Goal: Book appointment/travel/reservation

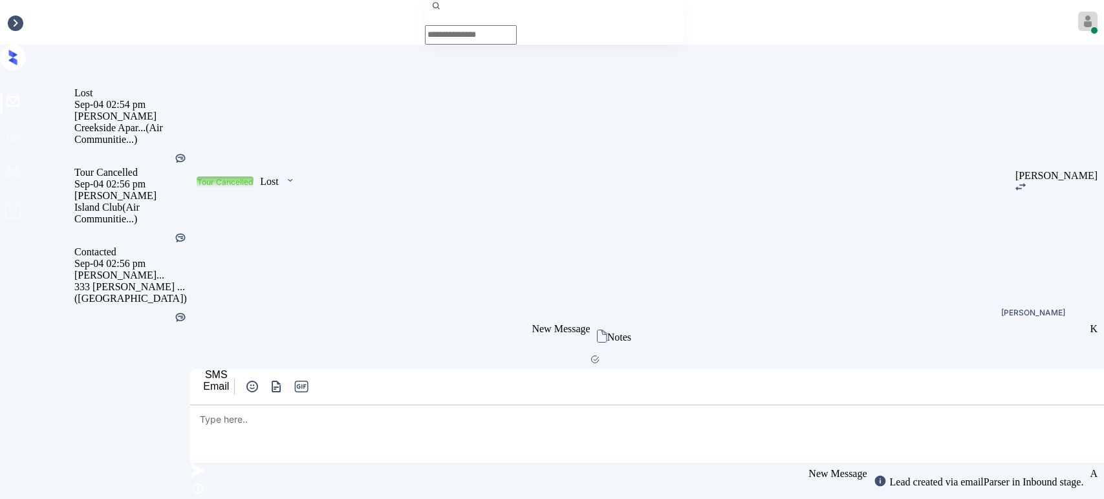
scroll to position [5313, 0]
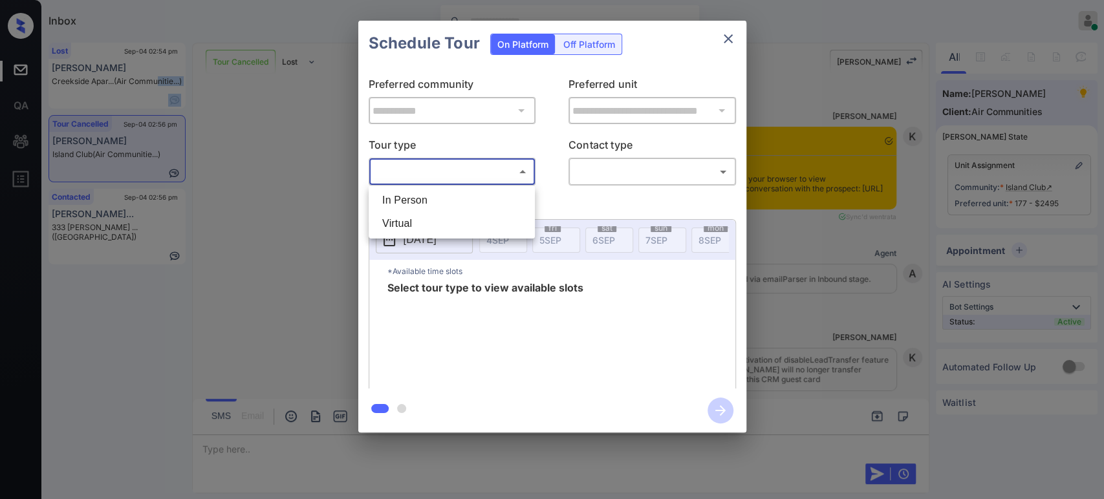
click at [426, 207] on li "In Person" at bounding box center [452, 200] width 160 height 23
type input "********"
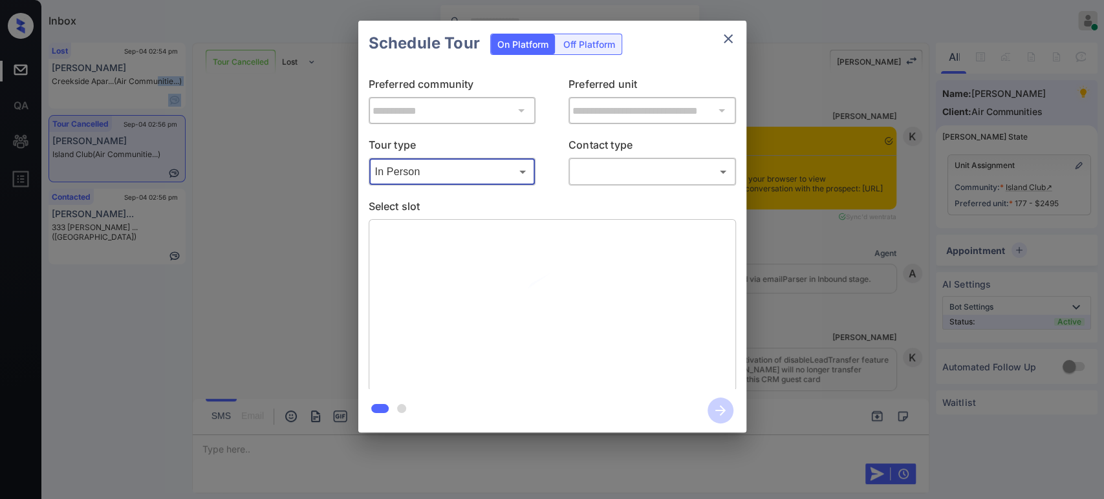
scroll to position [5313, 0]
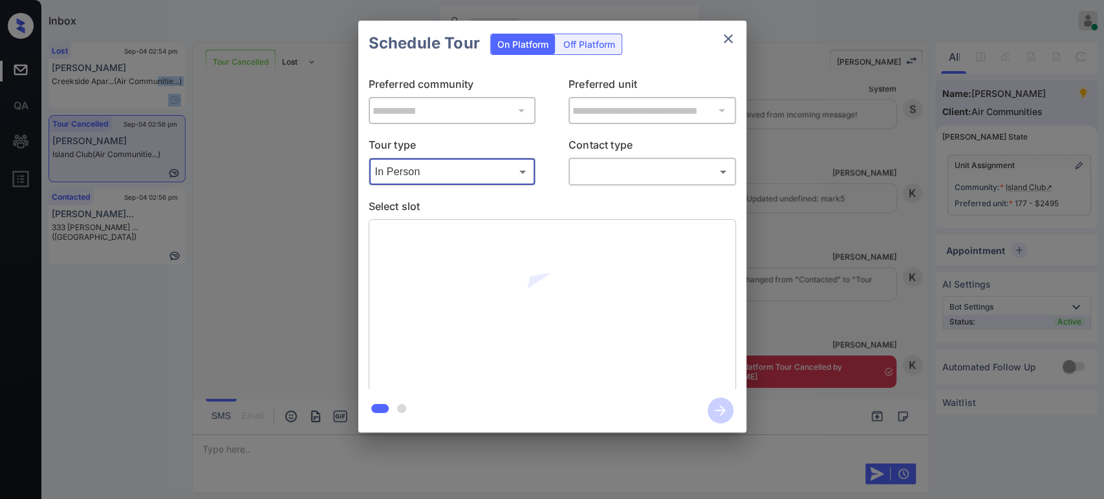
click at [646, 178] on body "Inbox Hope Jatap Online Set yourself offline Set yourself on break Profile Swit…" at bounding box center [552, 249] width 1104 height 499
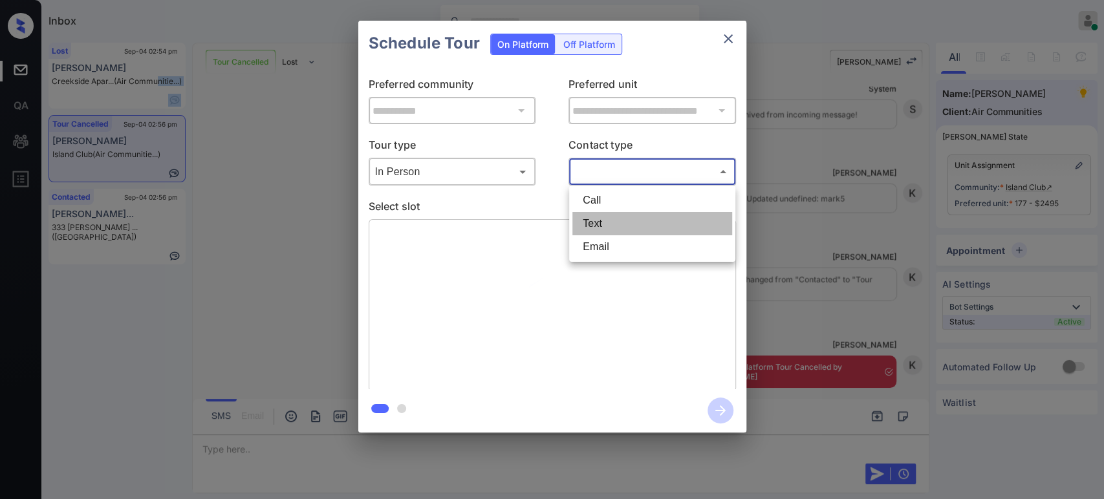
click at [622, 226] on li "Text" at bounding box center [652, 223] width 160 height 23
type input "****"
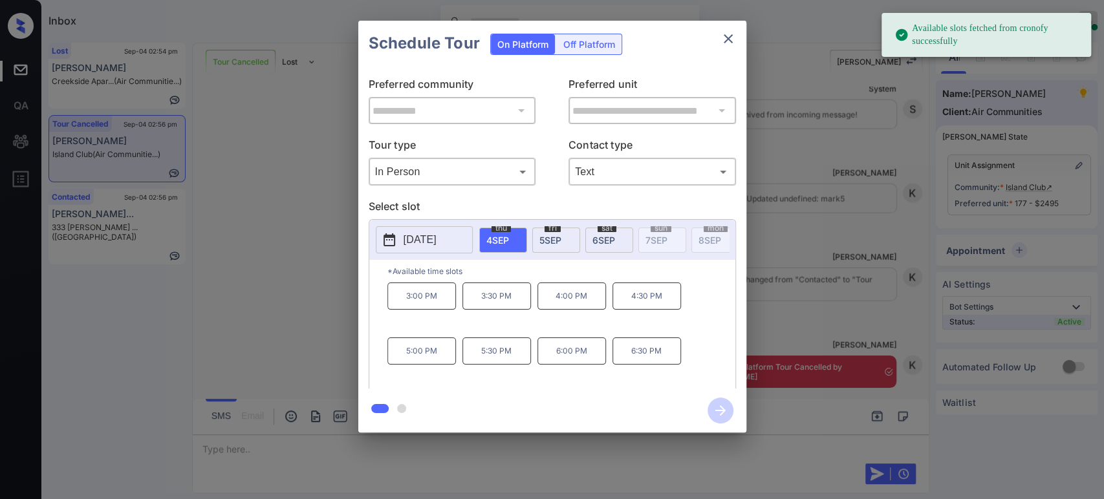
click at [546, 235] on span "5 SEP" at bounding box center [550, 240] width 22 height 11
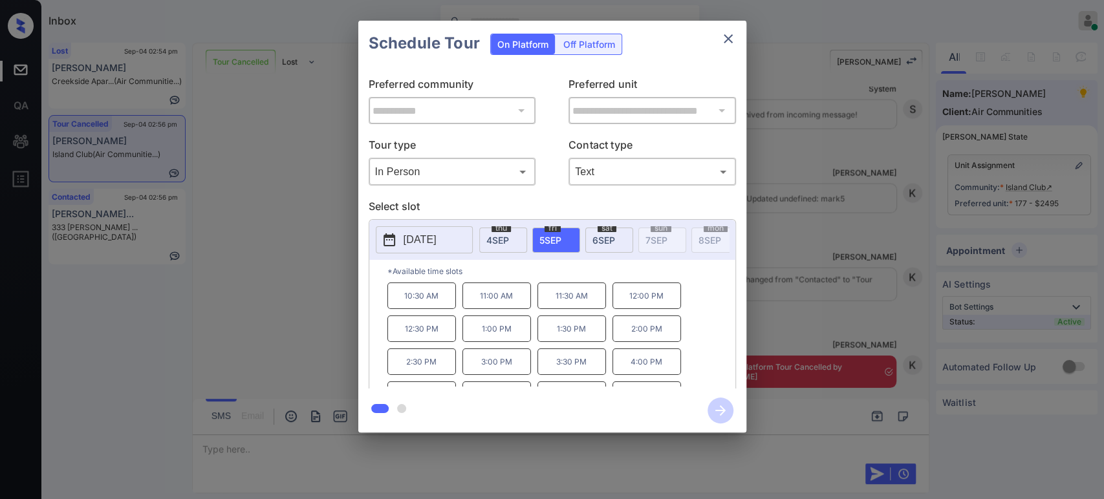
click at [792, 179] on div "**********" at bounding box center [552, 226] width 1104 height 453
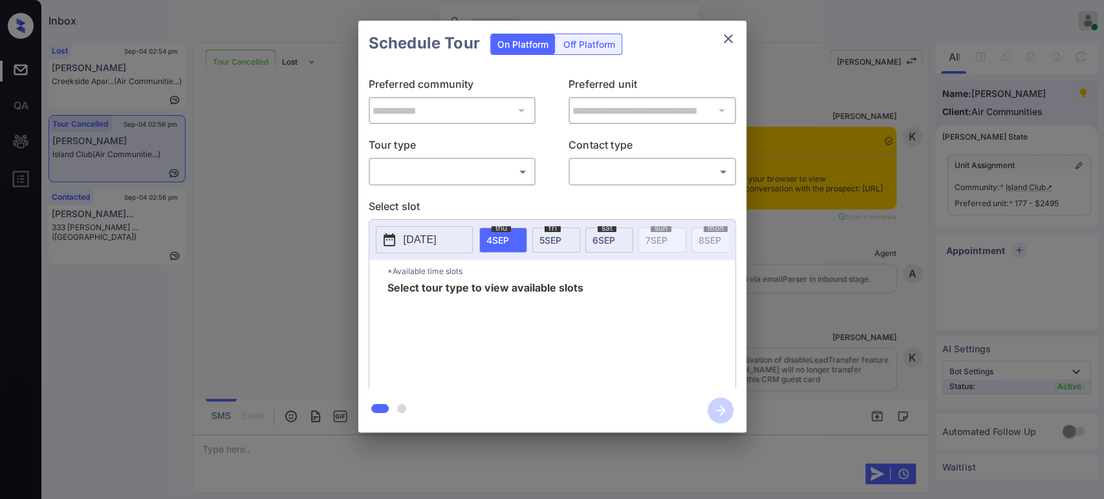
scroll to position [5744, 0]
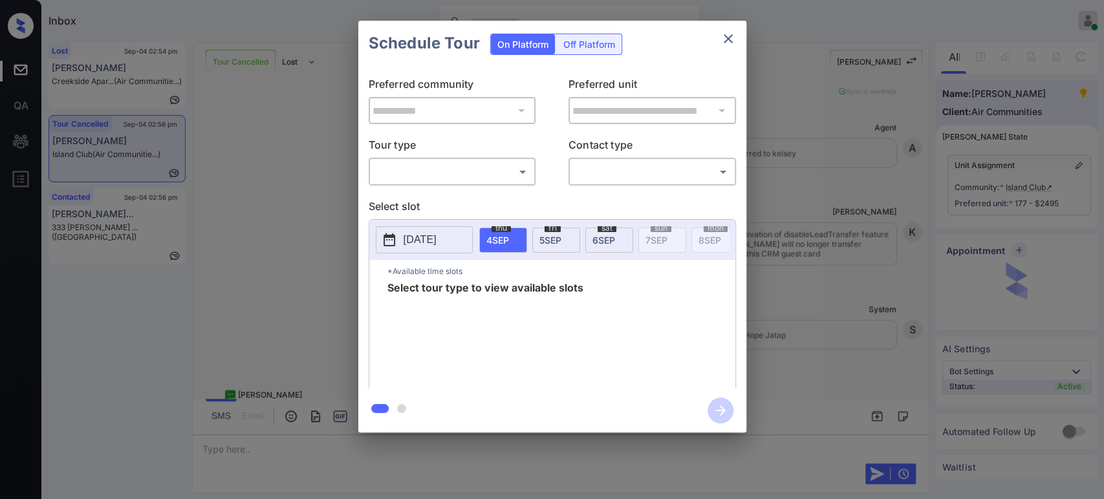
click at [436, 175] on body "Inbox Hope Jatap Online Set yourself offline Set yourself on break Profile Swit…" at bounding box center [552, 249] width 1104 height 499
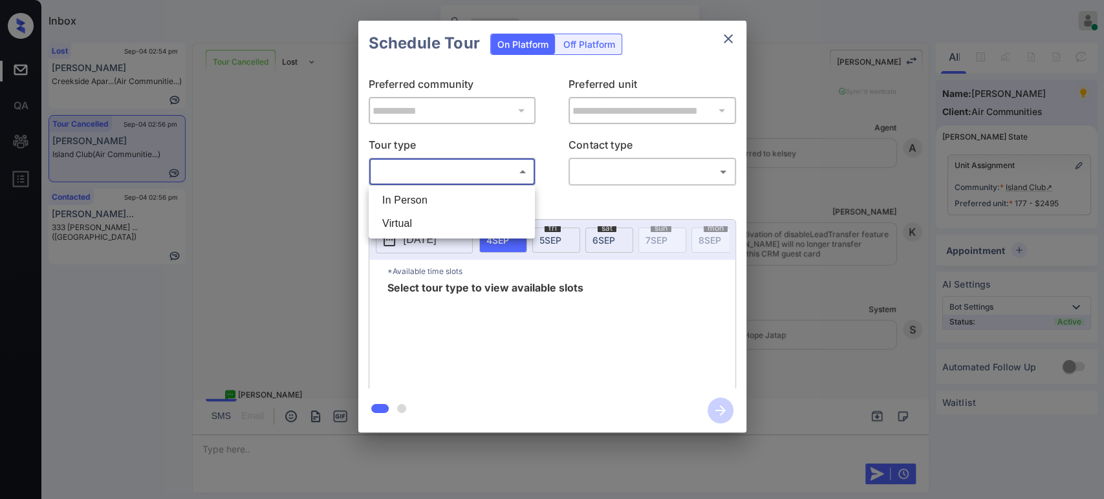
click at [419, 200] on li "In Person" at bounding box center [452, 200] width 160 height 23
type input "********"
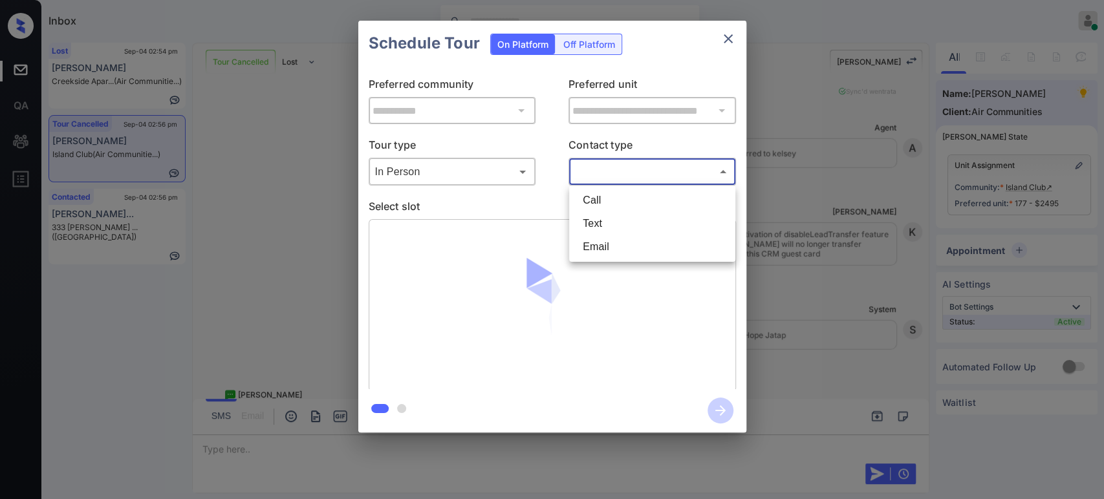
drag, startPoint x: 625, startPoint y: 171, endPoint x: 615, endPoint y: 215, distance: 45.5
click at [624, 177] on body "Inbox Hope Jatap Online Set yourself offline Set yourself on break Profile Swit…" at bounding box center [552, 249] width 1104 height 499
click at [612, 231] on li "Text" at bounding box center [652, 223] width 160 height 23
type input "****"
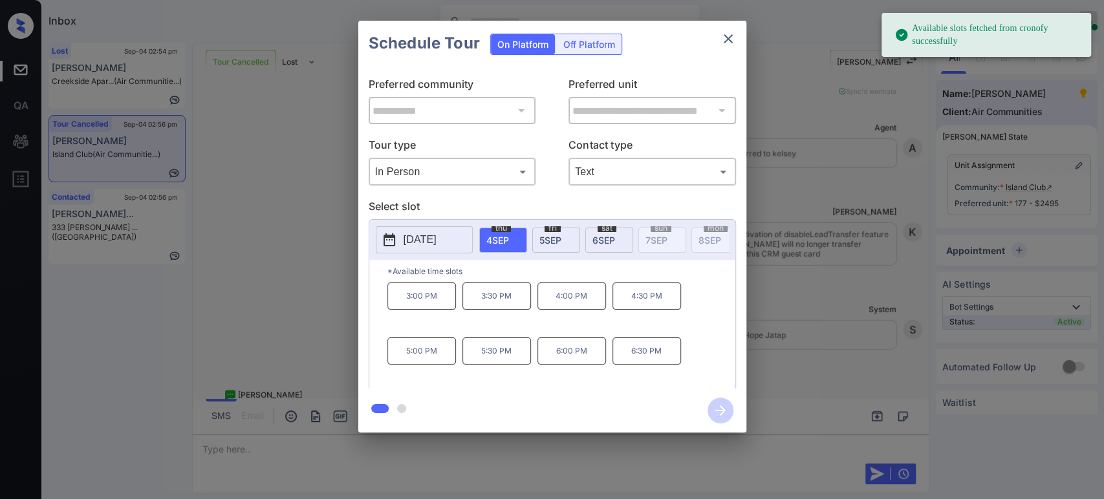
click at [537, 242] on div "fri 5 SEP" at bounding box center [556, 240] width 48 height 25
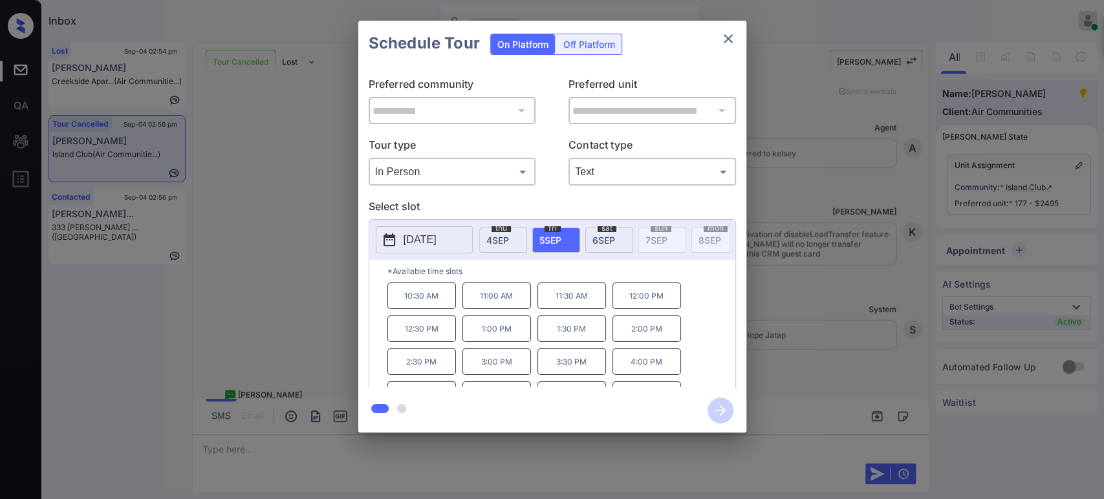
click at [436, 309] on p "10:30 AM" at bounding box center [421, 296] width 69 height 27
click at [712, 405] on icon "button" at bounding box center [720, 411] width 26 height 26
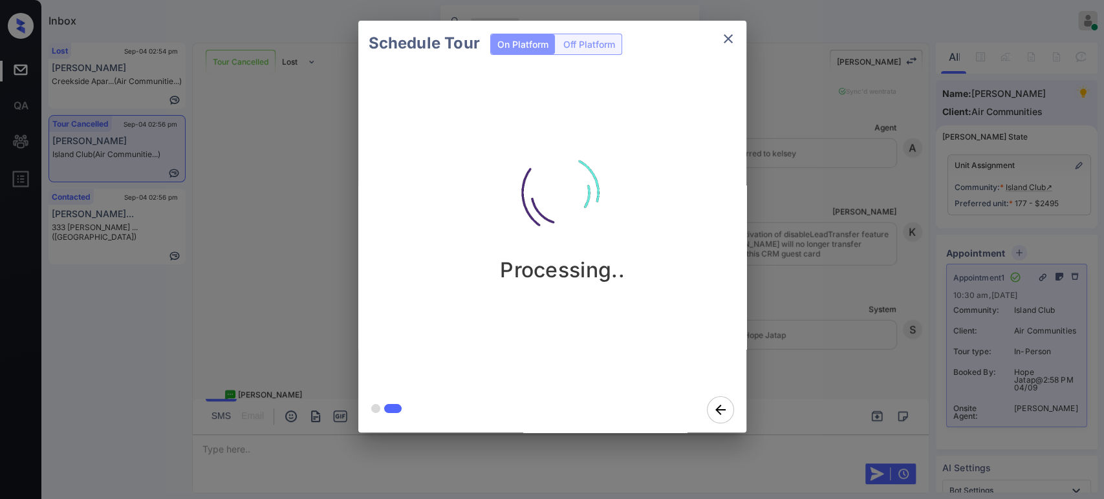
click at [818, 261] on div "Schedule Tour On Platform Off Platform Processing.." at bounding box center [552, 226] width 1104 height 453
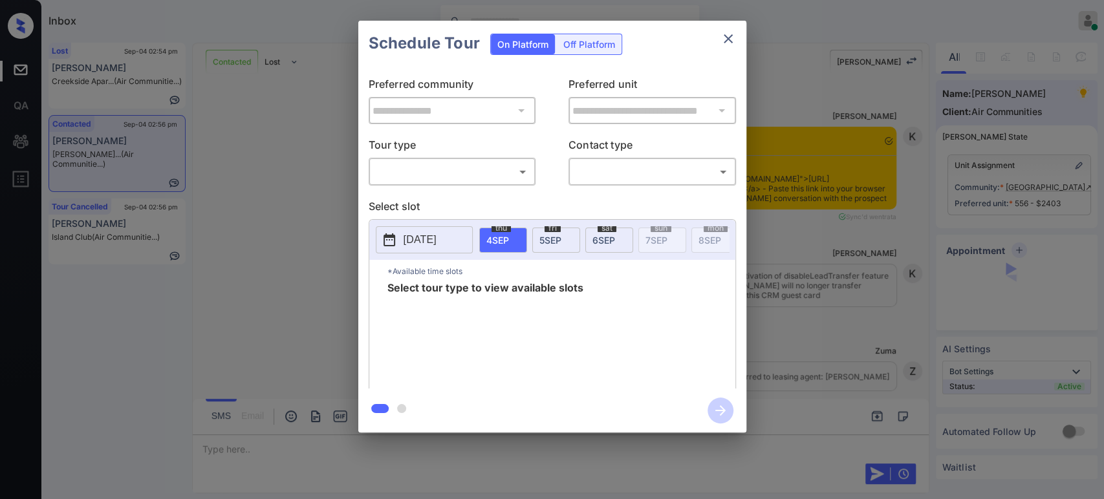
scroll to position [925, 0]
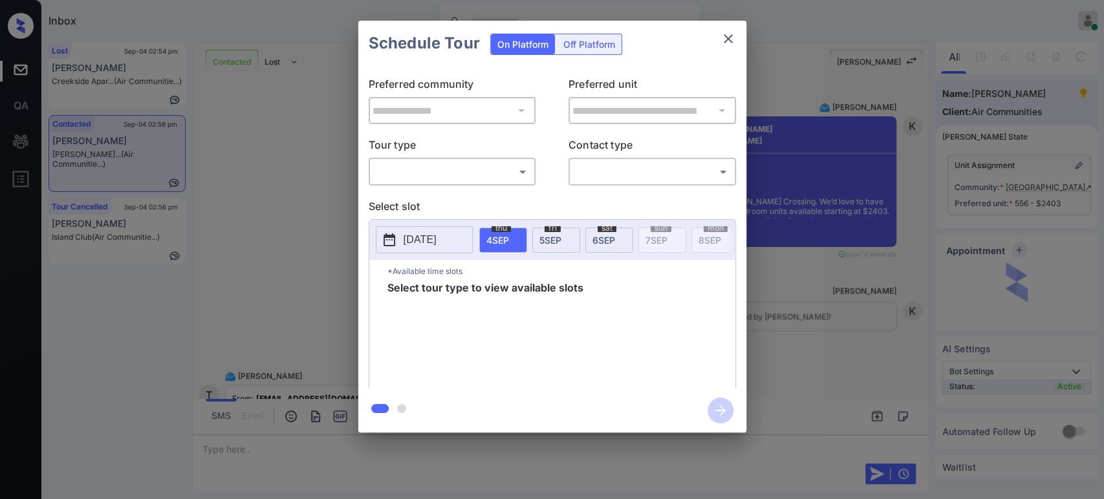
click at [481, 169] on body "Inbox Hope Jatap Online Set yourself offline Set yourself on break Profile Swit…" at bounding box center [552, 249] width 1104 height 499
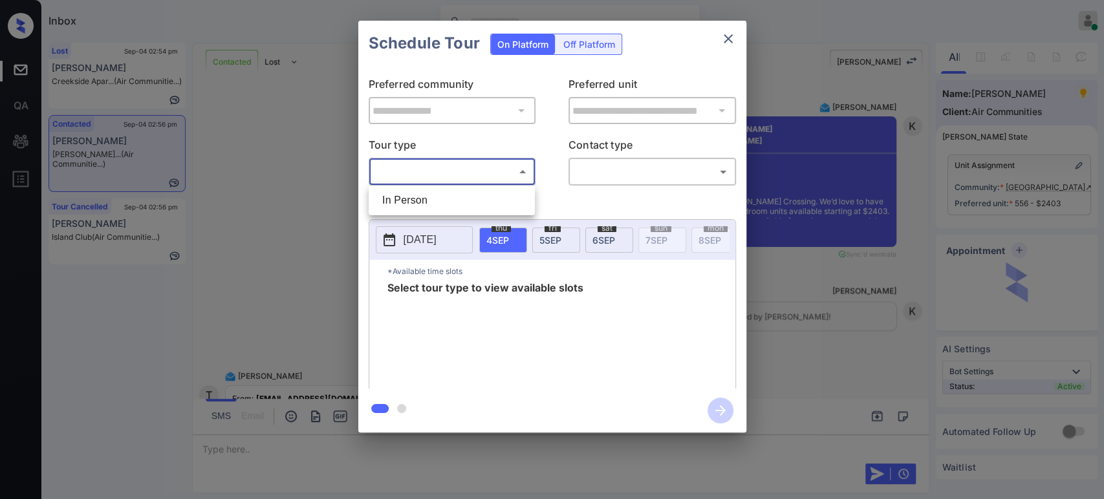
drag, startPoint x: 469, startPoint y: 200, endPoint x: 522, endPoint y: 195, distance: 53.9
click at [470, 200] on li "In Person" at bounding box center [452, 200] width 160 height 23
type input "********"
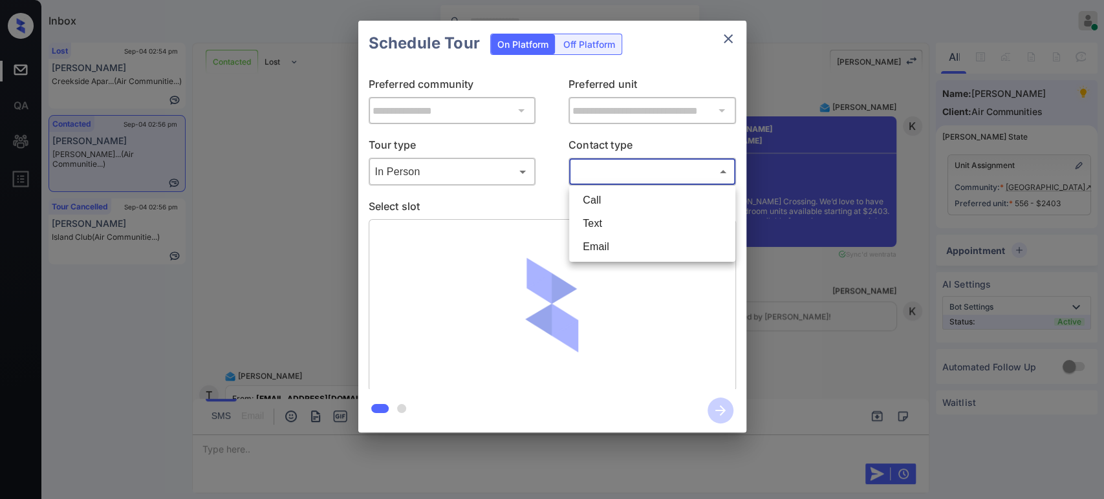
click at [674, 173] on body "Inbox Hope Jatap Online Set yourself offline Set yourself on break Profile Swit…" at bounding box center [552, 249] width 1104 height 499
click at [669, 220] on li "Text" at bounding box center [652, 223] width 160 height 23
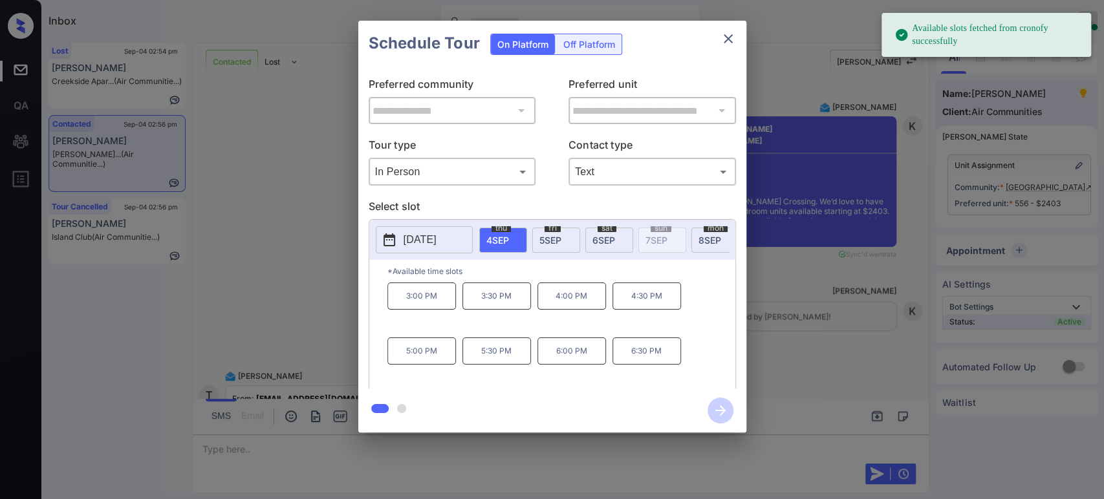
drag, startPoint x: 643, startPoint y: 156, endPoint x: 641, endPoint y: 168, distance: 11.8
click at [643, 158] on div "Contact type Text **** ​" at bounding box center [651, 161] width 167 height 48
click at [641, 170] on body "Available slots fetched from cronofy successfully Inbox Hope Jatap Online Set y…" at bounding box center [552, 249] width 1104 height 499
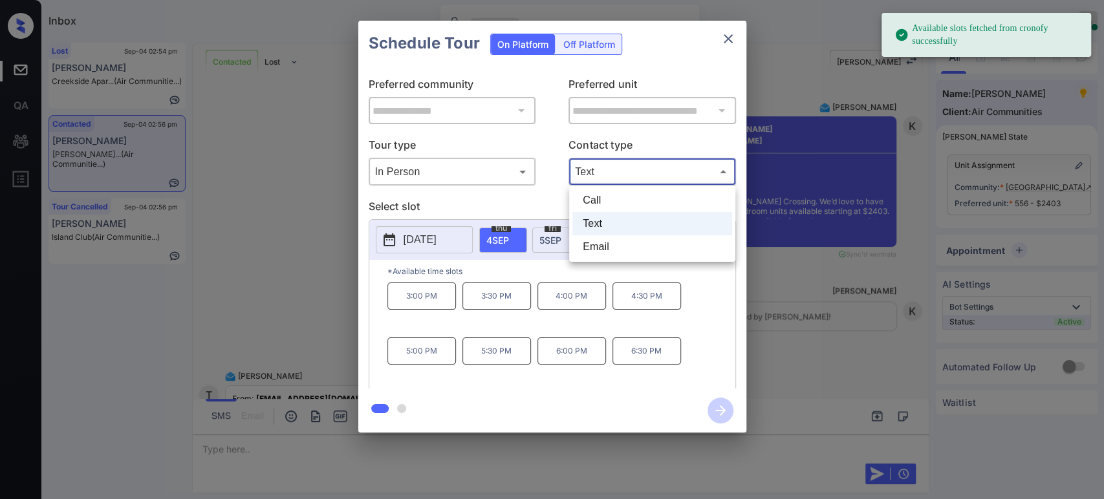
click at [624, 238] on li "Email" at bounding box center [652, 246] width 160 height 23
type input "*****"
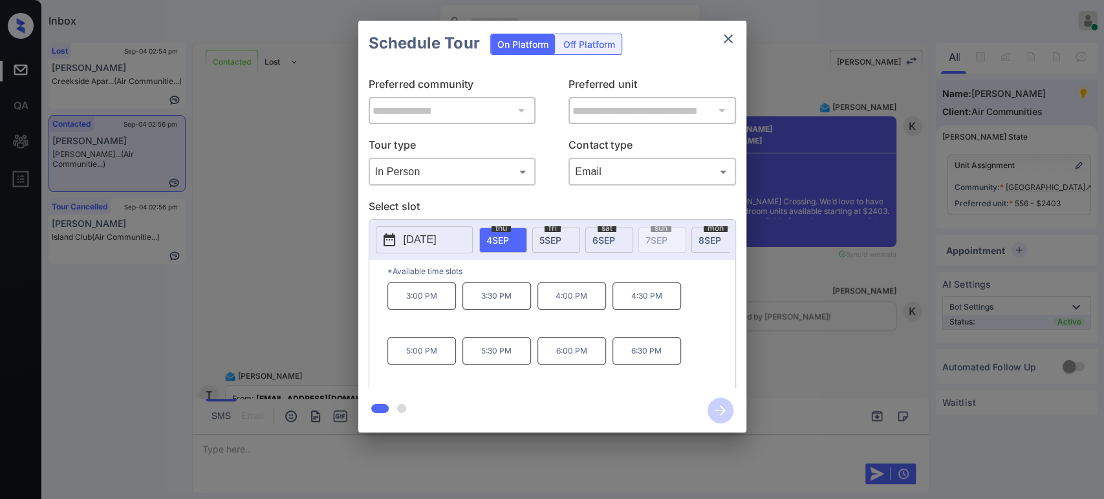
click at [542, 229] on div "fri 5 SEP" at bounding box center [556, 240] width 48 height 25
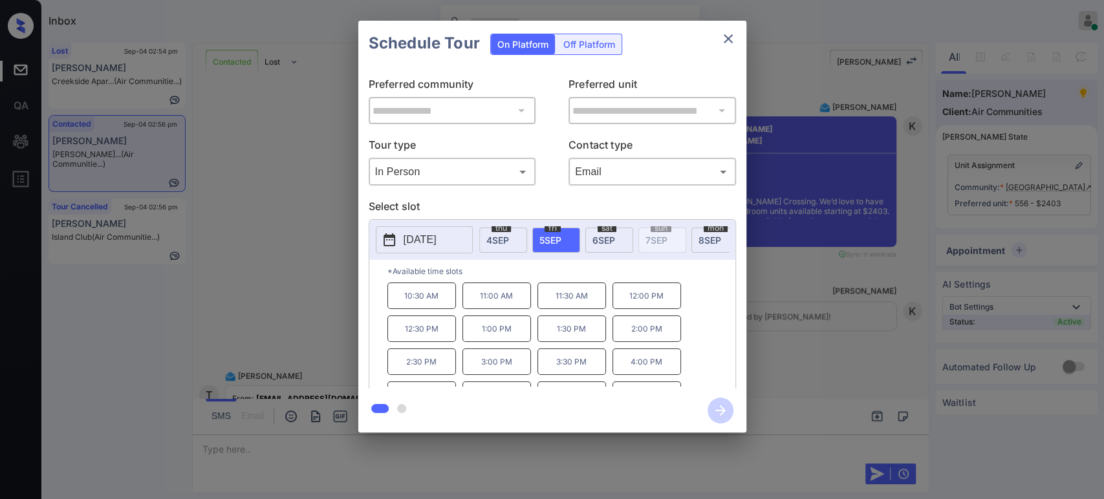
click at [569, 301] on p "11:30 AM" at bounding box center [571, 296] width 69 height 27
click at [714, 404] on icon "button" at bounding box center [720, 411] width 26 height 26
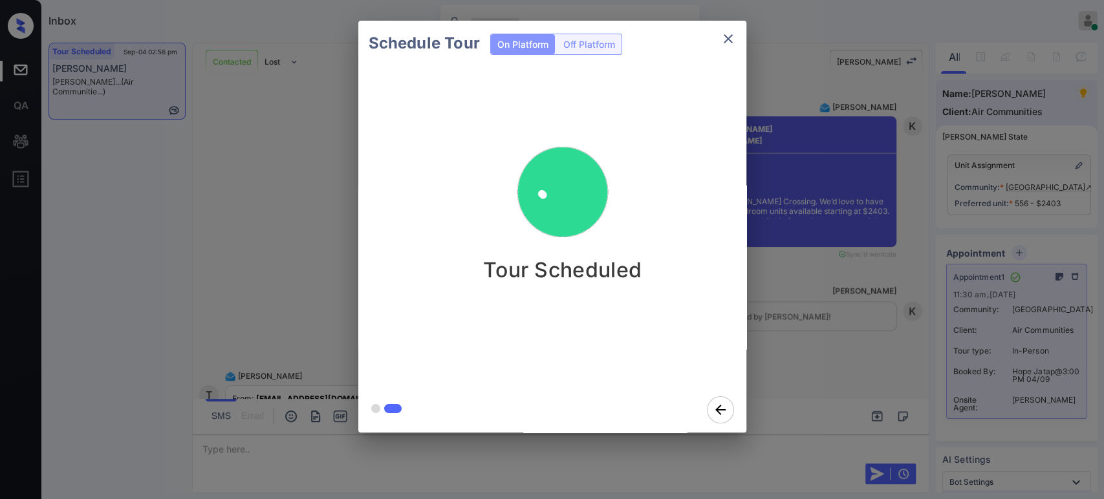
click at [778, 193] on div "Schedule Tour On Platform Off Platform Tour Scheduled" at bounding box center [552, 226] width 1104 height 453
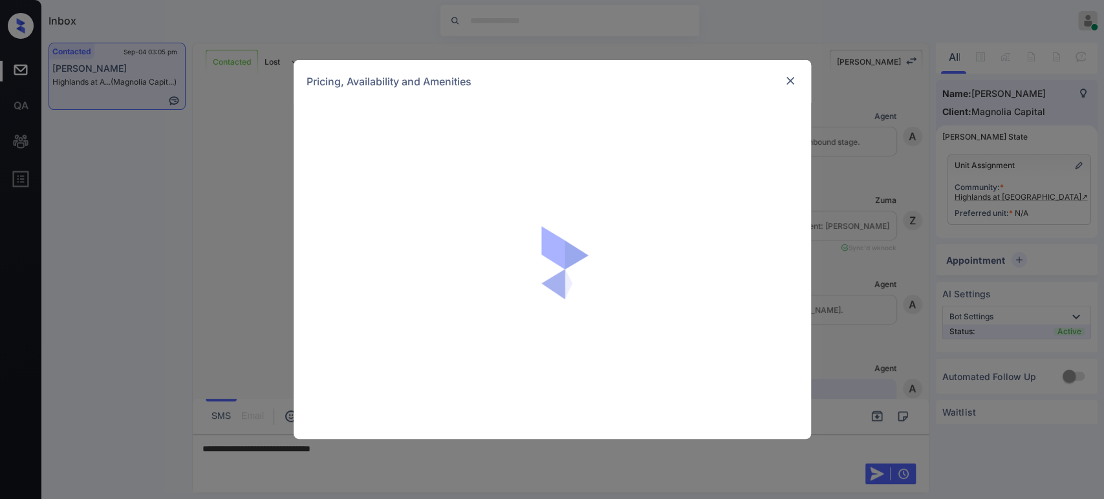
scroll to position [583, 0]
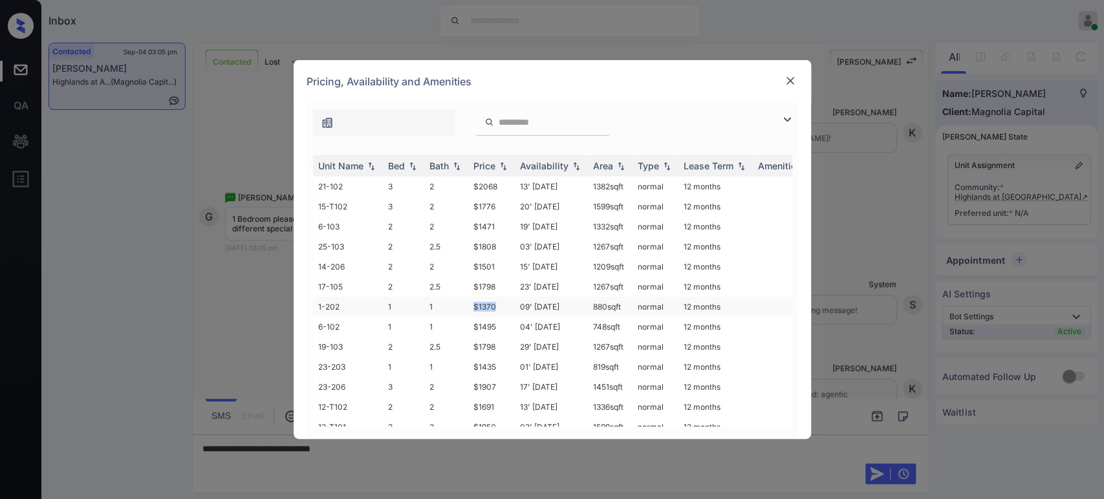
drag, startPoint x: 502, startPoint y: 302, endPoint x: 466, endPoint y: 303, distance: 35.6
click at [466, 303] on tr "1-202 1 1 $1370 09' Aug 25 880 sqft normal 12 months" at bounding box center [651, 307] width 676 height 20
copy tr "$1370"
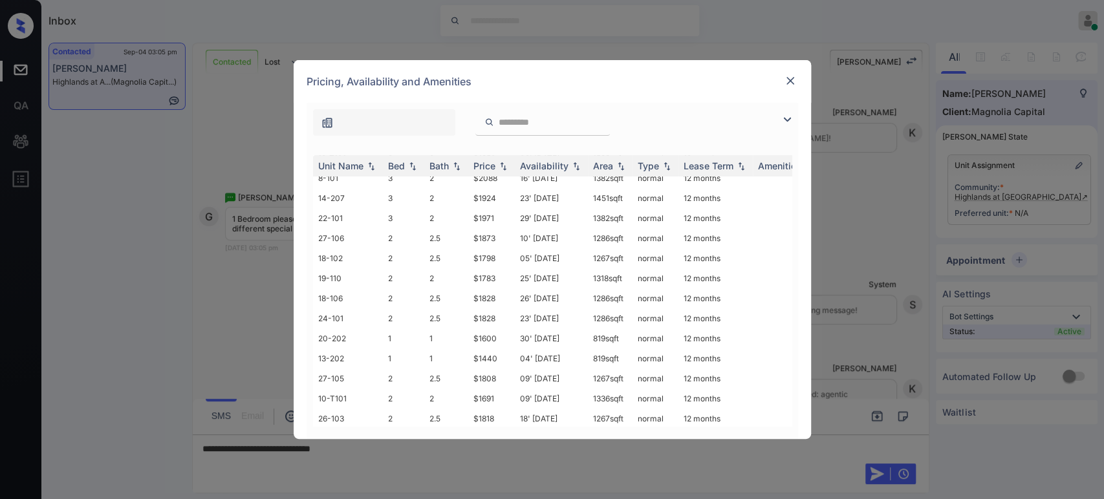
scroll to position [269, 0]
click at [790, 78] on img at bounding box center [790, 80] width 13 height 13
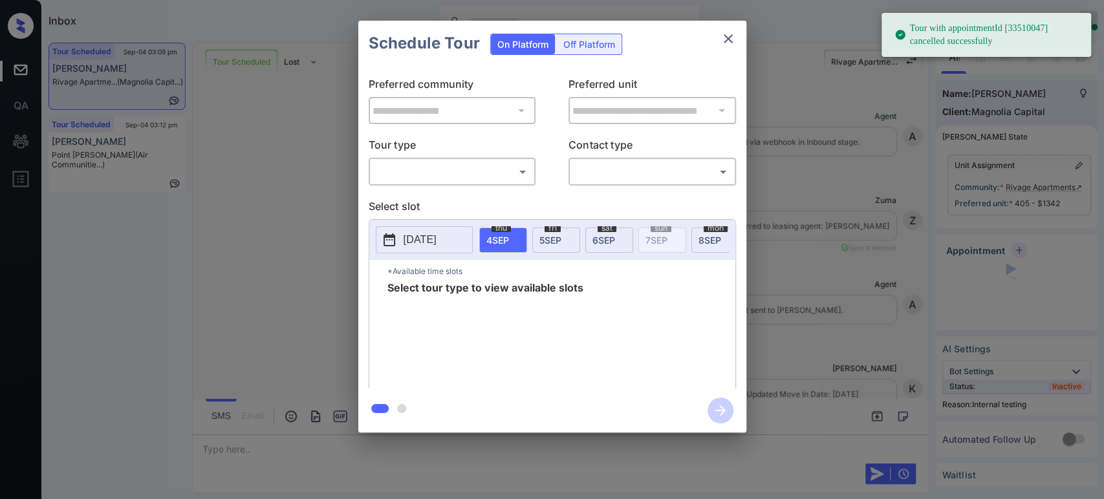
scroll to position [6541, 0]
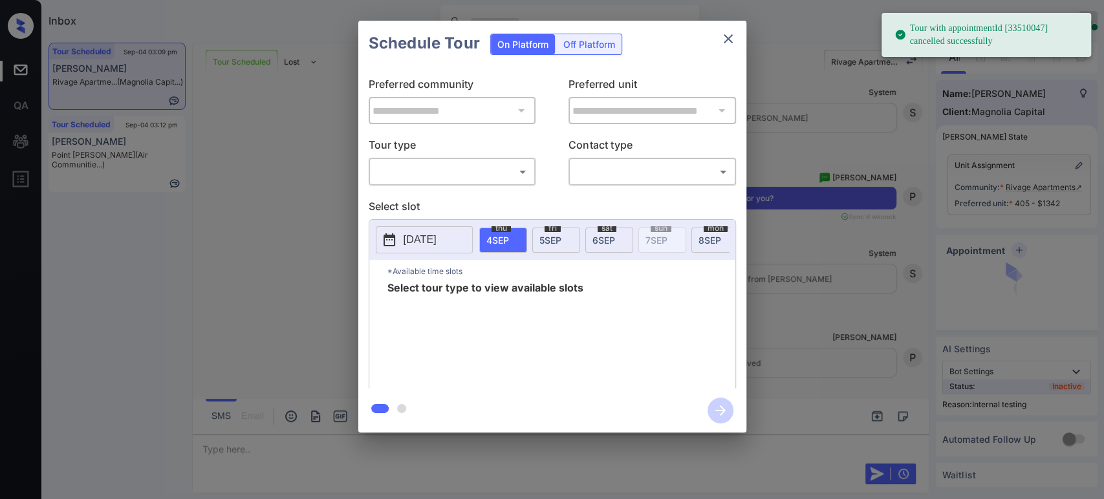
click at [456, 171] on body "Tour with appointmentId [33510047] cancelled successfully Inbox Hope Jatap Onli…" at bounding box center [552, 249] width 1104 height 499
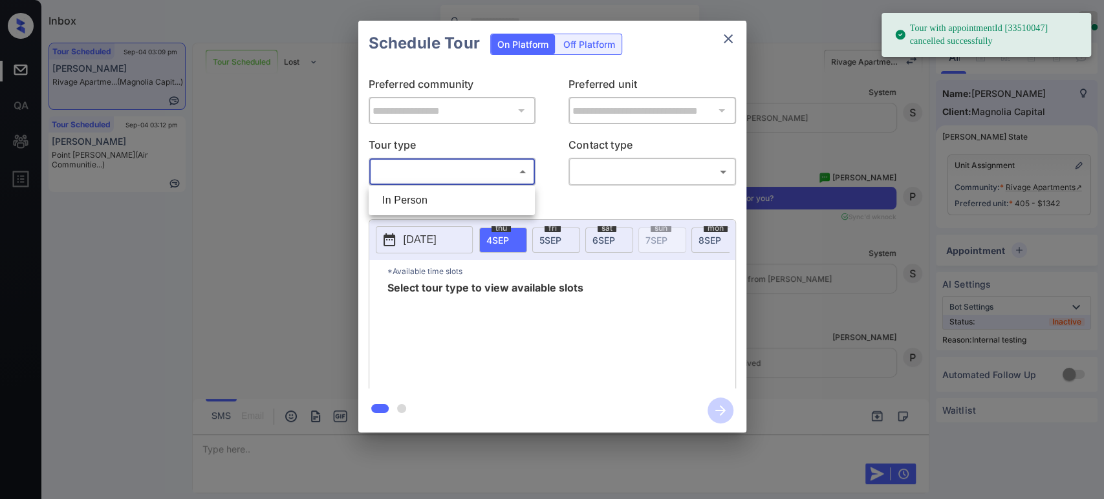
drag, startPoint x: 434, startPoint y: 199, endPoint x: 524, endPoint y: 191, distance: 90.2
click at [434, 199] on li "In Person" at bounding box center [452, 200] width 160 height 23
type input "********"
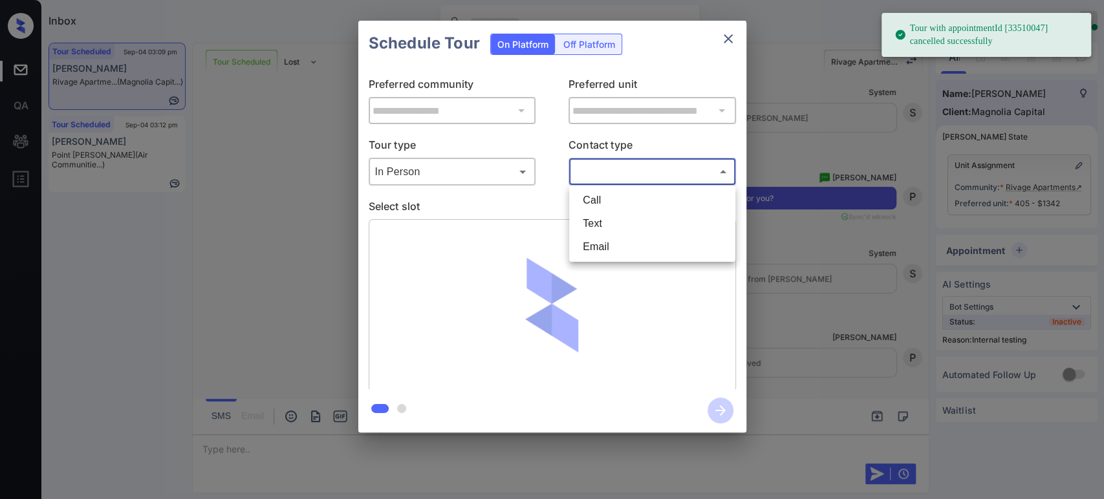
drag, startPoint x: 656, startPoint y: 161, endPoint x: 652, endPoint y: 186, distance: 25.6
click at [657, 162] on body "Tour with appointmentId [33510047] cancelled successfully Inbox Hope Jatap Onli…" at bounding box center [552, 249] width 1104 height 499
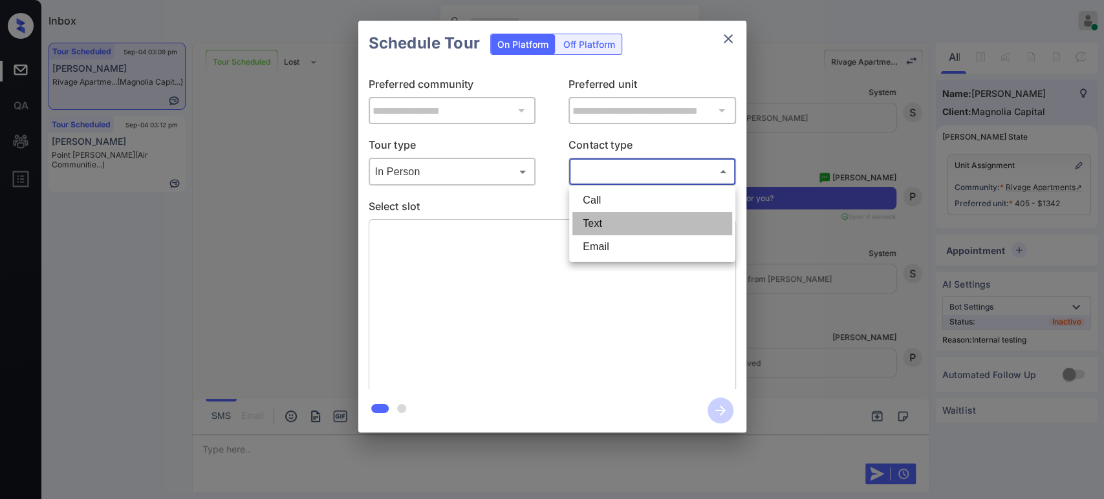
click at [641, 222] on li "Text" at bounding box center [652, 223] width 160 height 23
type input "****"
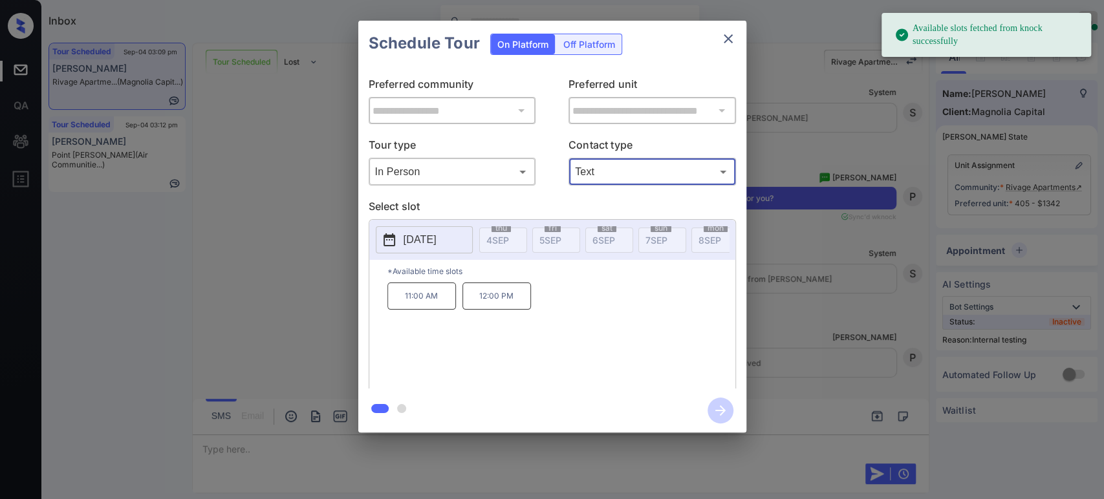
click at [419, 232] on p "[DATE]" at bounding box center [419, 240] width 33 height 16
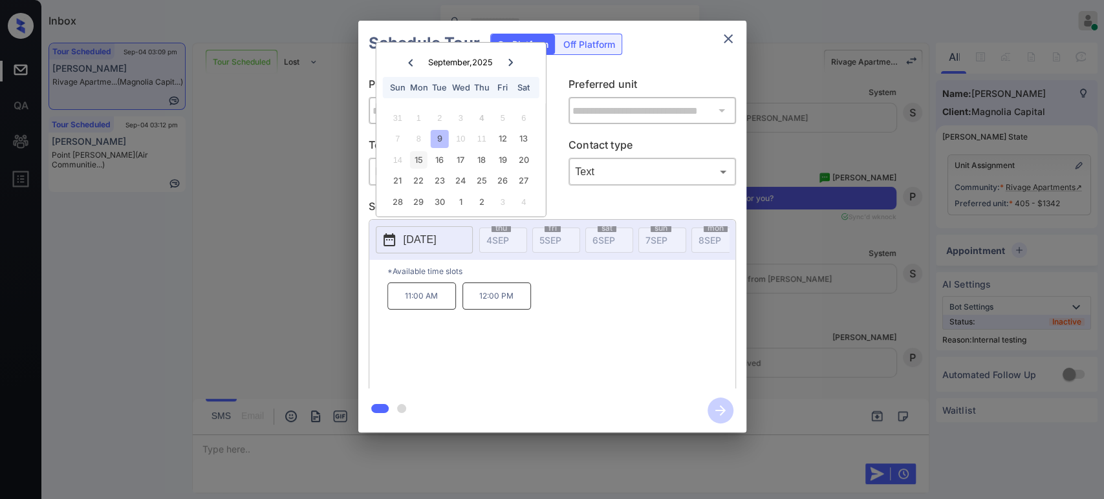
click at [420, 160] on div "15" at bounding box center [418, 159] width 17 height 17
click at [498, 299] on p "11:30 AM" at bounding box center [496, 296] width 69 height 27
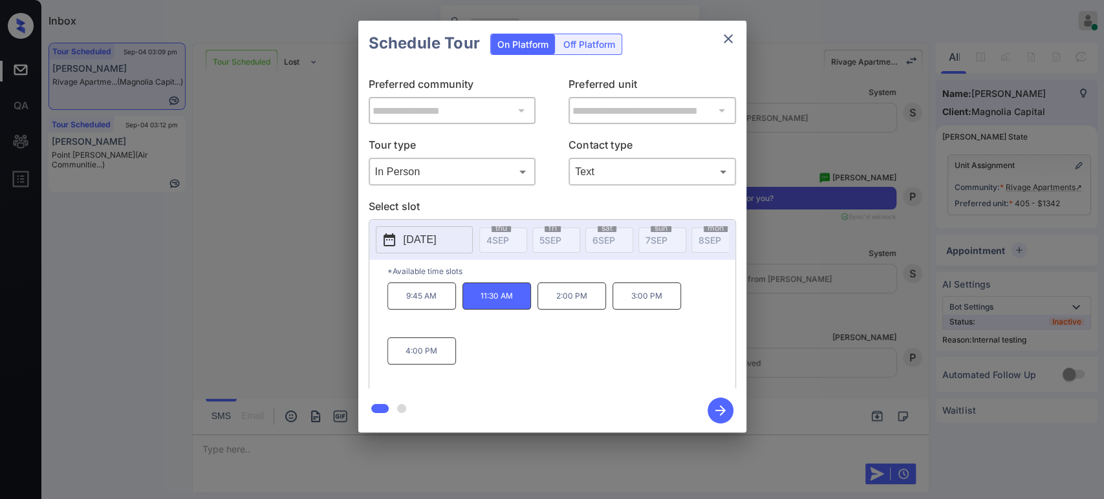
click at [724, 411] on icon "button" at bounding box center [720, 410] width 10 height 10
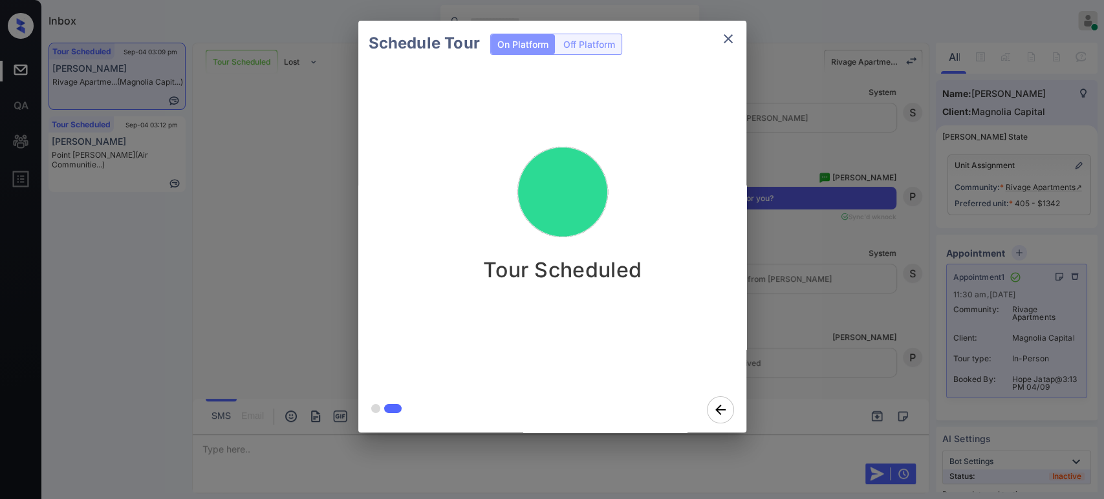
click at [822, 303] on div "Schedule Tour On Platform Off Platform Tour Scheduled" at bounding box center [552, 226] width 1104 height 453
